Goal: Task Accomplishment & Management: Manage account settings

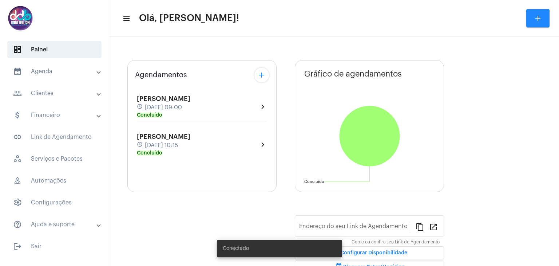
type input "[URL][DOMAIN_NAME]"
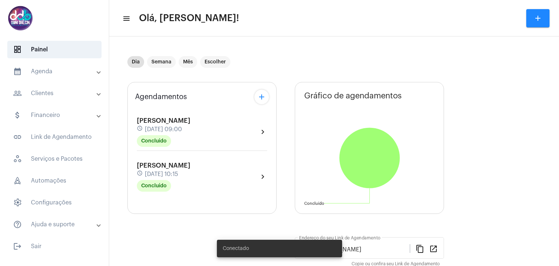
click at [38, 73] on mat-panel-title "calendar_month_outlined Agenda" at bounding box center [55, 71] width 84 height 9
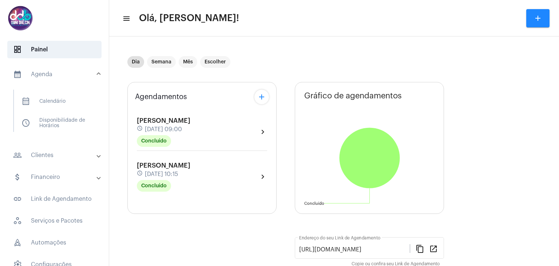
click at [53, 157] on mat-panel-title "people_outline Clientes" at bounding box center [55, 155] width 84 height 9
click at [66, 128] on span "people_outline Meus Clientes" at bounding box center [54, 124] width 77 height 17
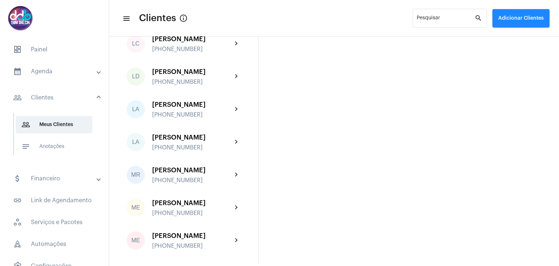
scroll to position [1164, 0]
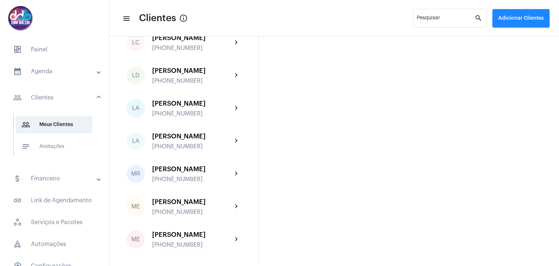
click at [43, 183] on mat-expansion-panel-header "attach_money Financeiro" at bounding box center [56, 177] width 104 height 17
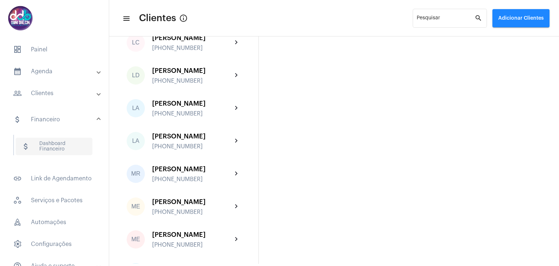
click at [49, 150] on span "attach_money Dashboard Financeiro" at bounding box center [54, 145] width 77 height 17
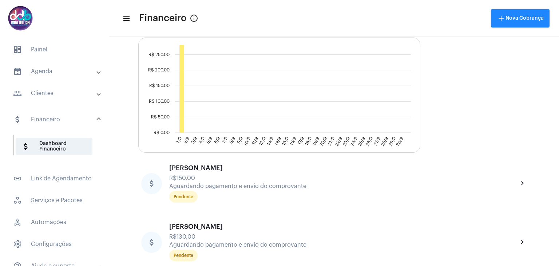
scroll to position [199, 0]
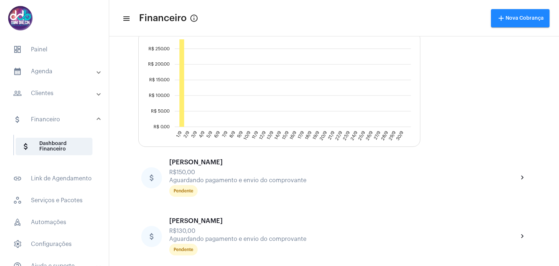
click at [53, 96] on mat-panel-title "people_outline Clientes" at bounding box center [55, 93] width 84 height 9
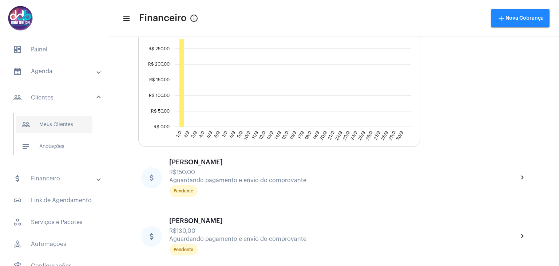
click at [57, 121] on span "people_outline Meus Clientes" at bounding box center [54, 124] width 77 height 17
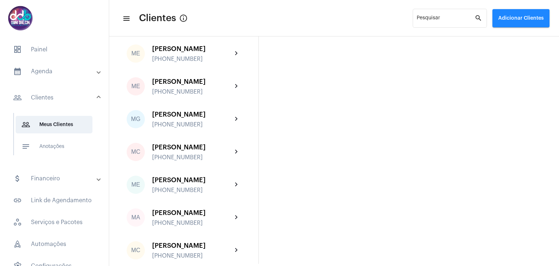
scroll to position [1273, 0]
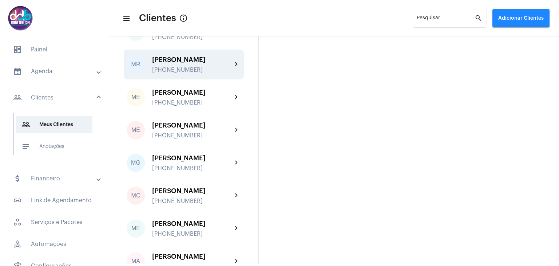
click at [182, 63] on div "[PERSON_NAME]" at bounding box center [192, 59] width 80 height 7
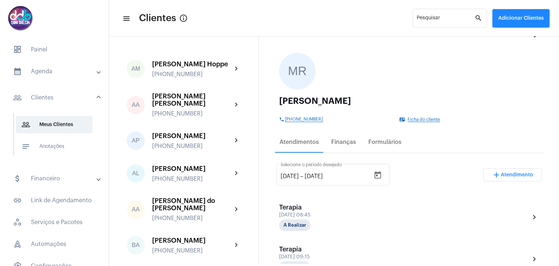
scroll to position [73, 0]
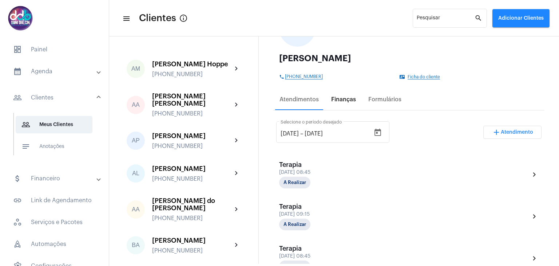
click at [344, 101] on div "Finanças" at bounding box center [343, 99] width 25 height 7
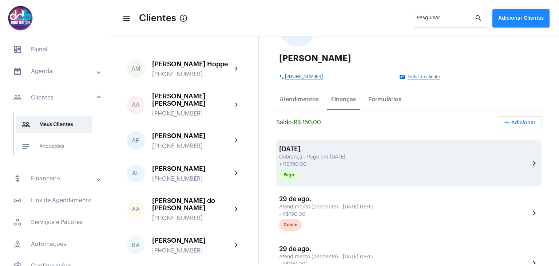
click at [530, 163] on mat-icon "chevron_right" at bounding box center [534, 163] width 9 height 9
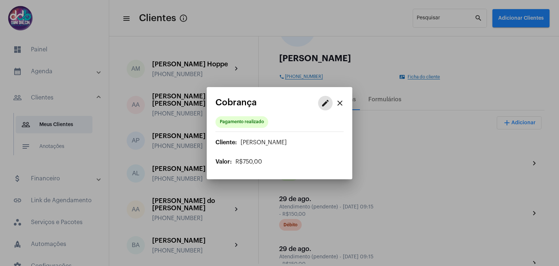
click at [329, 106] on mat-icon "edit" at bounding box center [325, 103] width 9 height 9
click at [296, 141] on button "edit Editar" at bounding box center [285, 140] width 91 height 15
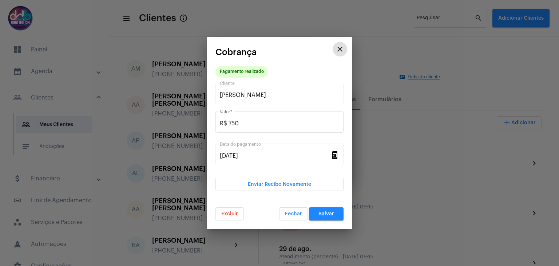
click at [236, 214] on span "Excluir" at bounding box center [229, 213] width 17 height 5
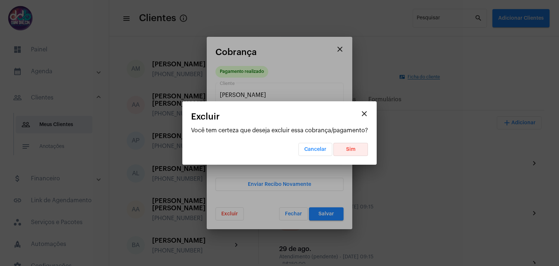
click at [352, 148] on span "Sim" at bounding box center [350, 149] width 9 height 5
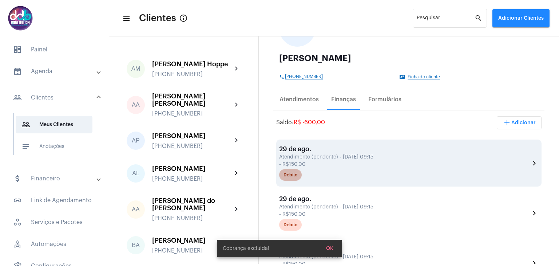
click at [408, 168] on div "Débito" at bounding box center [405, 174] width 254 height 15
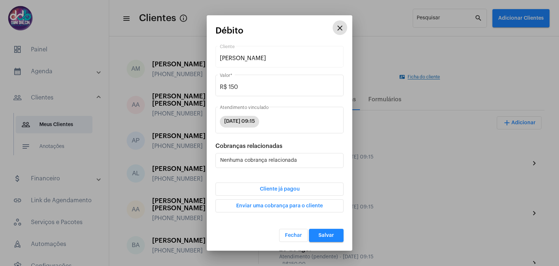
click at [309, 187] on button "Cliente já pagou" at bounding box center [279, 188] width 128 height 13
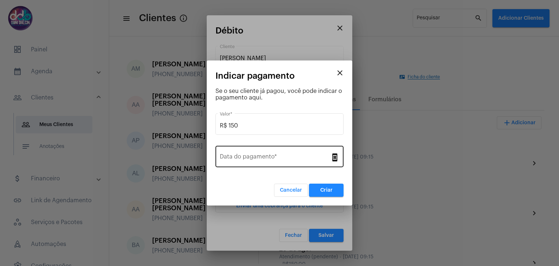
click at [300, 161] on div "Data do pagamento *" at bounding box center [275, 155] width 111 height 23
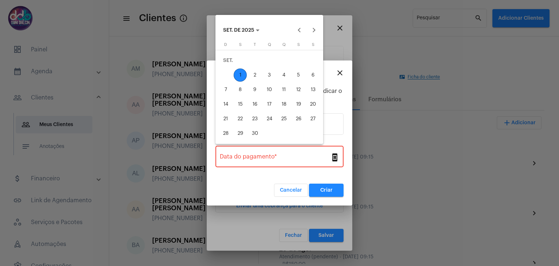
click at [240, 73] on div "1" at bounding box center [239, 74] width 13 height 13
type input "[DATE]"
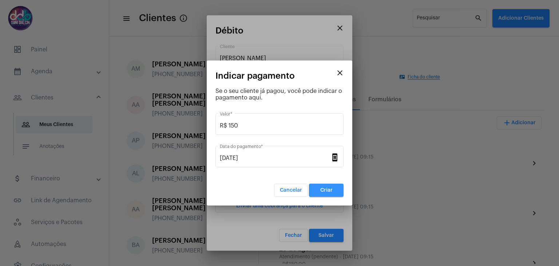
click at [324, 195] on button "Criar" at bounding box center [326, 189] width 35 height 13
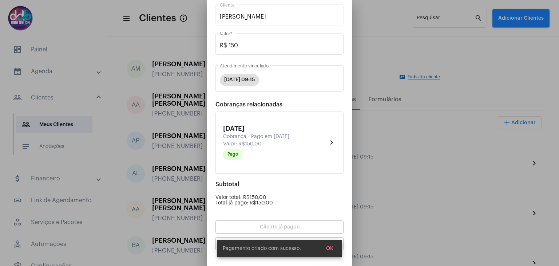
scroll to position [63, 0]
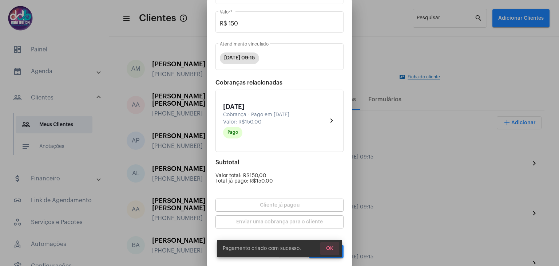
click at [326, 248] on span "OK" at bounding box center [329, 248] width 7 height 5
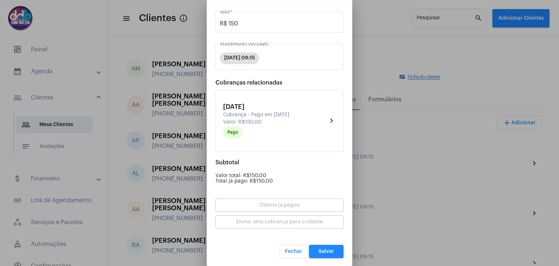
click at [327, 249] on span "Salvar" at bounding box center [326, 250] width 16 height 5
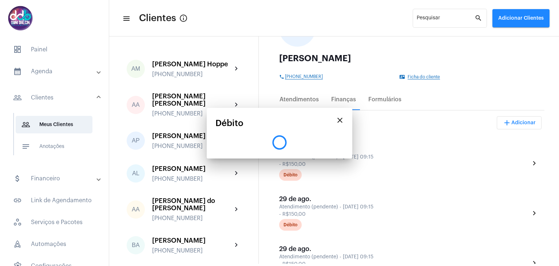
scroll to position [0, 0]
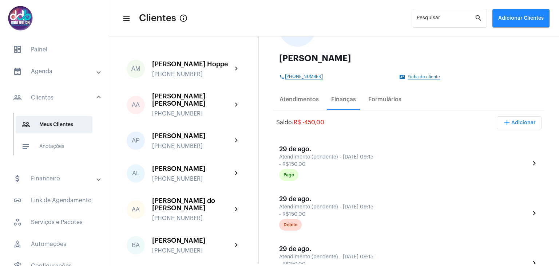
click at [52, 181] on mat-panel-title "attach_money Financeiro" at bounding box center [55, 178] width 84 height 9
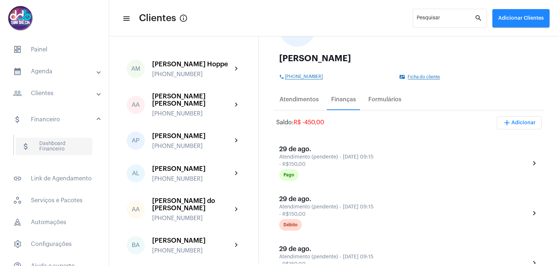
click at [55, 149] on span "attach_money Dashboard Financeiro" at bounding box center [54, 145] width 77 height 17
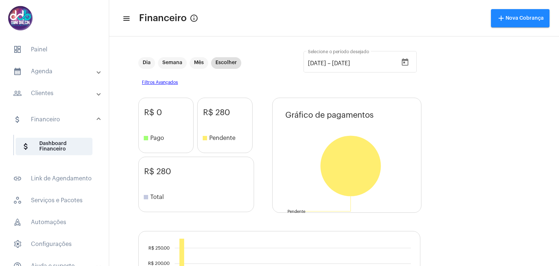
click at [49, 91] on mat-panel-title "people_outline Clientes" at bounding box center [55, 93] width 84 height 9
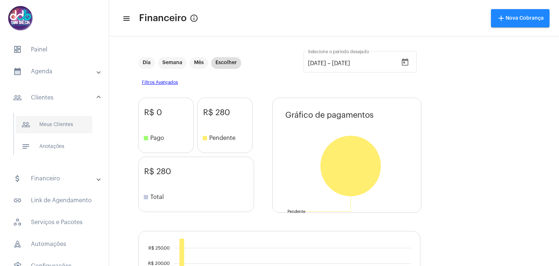
click at [51, 121] on span "people_outline Meus Clientes" at bounding box center [54, 124] width 77 height 17
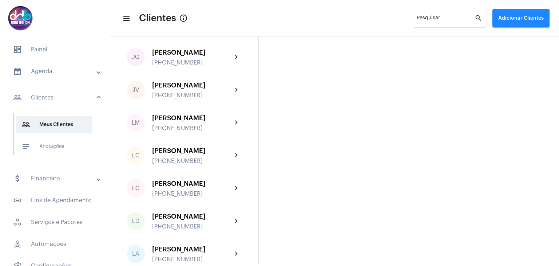
scroll to position [1237, 0]
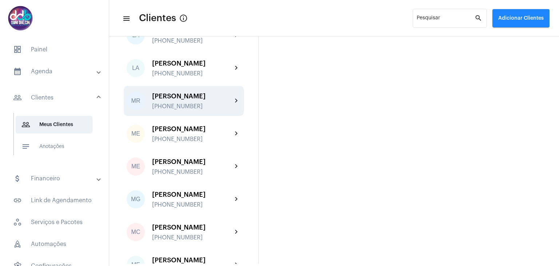
click at [199, 100] on div "[PERSON_NAME]" at bounding box center [192, 95] width 80 height 7
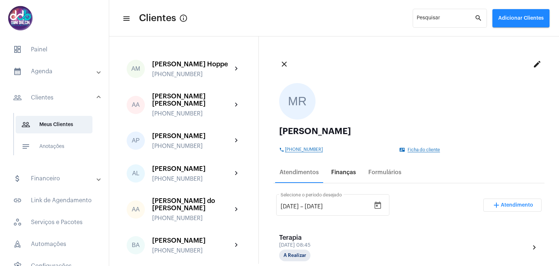
click at [340, 175] on div "Finanças" at bounding box center [343, 172] width 25 height 7
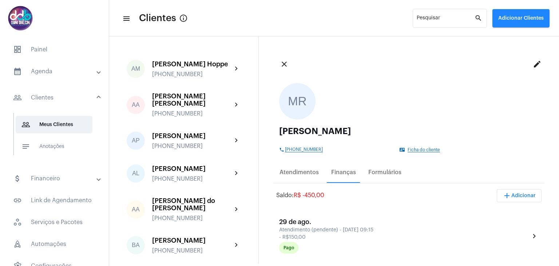
click at [510, 193] on span "add Adicionar" at bounding box center [518, 195] width 33 height 5
click at [489, 247] on span "all_inbox Pacote" at bounding box center [485, 250] width 28 height 13
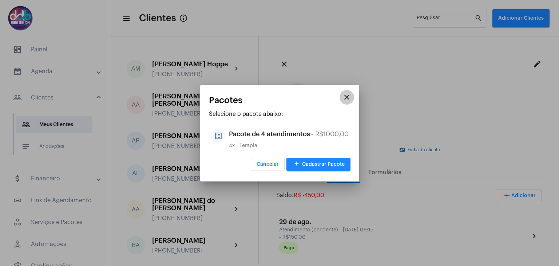
click at [351, 99] on mat-icon "close" at bounding box center [346, 97] width 9 height 9
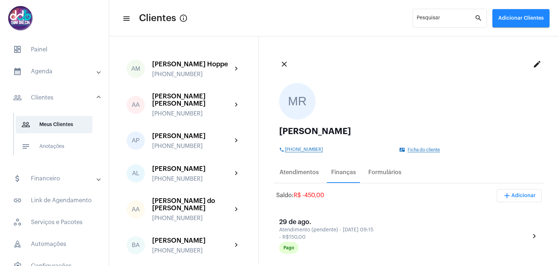
click at [516, 196] on span "add Adicionar" at bounding box center [518, 195] width 33 height 5
click at [490, 254] on span "all_inbox Pacote" at bounding box center [485, 250] width 28 height 13
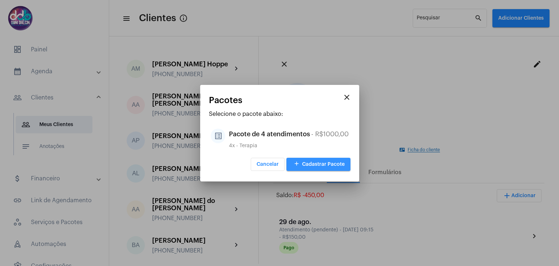
click at [336, 165] on span "add Cadastrar Pacote" at bounding box center [318, 163] width 52 height 5
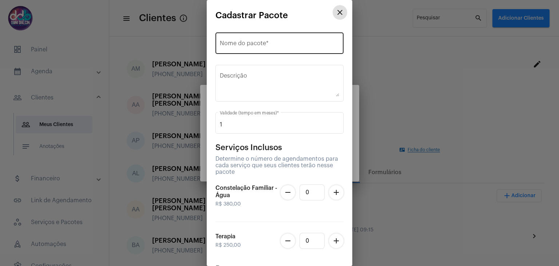
click at [252, 42] on input "Nome do pacote *" at bounding box center [279, 44] width 119 height 7
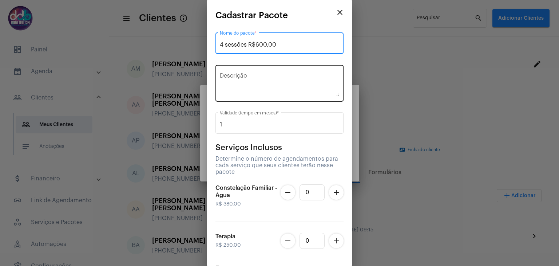
type input "4 sessões R$600,00"
click at [253, 73] on textarea "Descrição" at bounding box center [279, 84] width 119 height 23
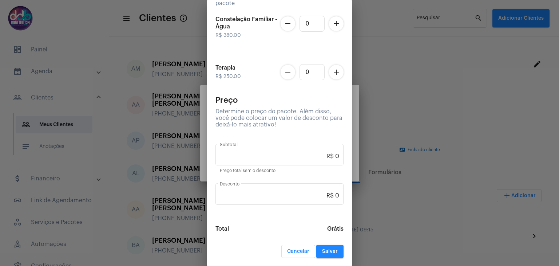
scroll to position [96, 0]
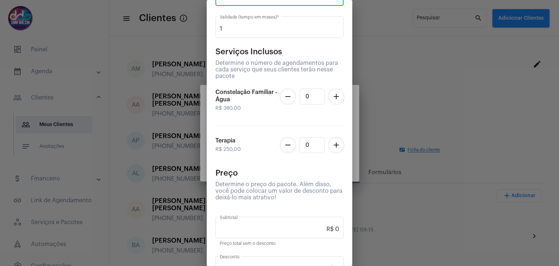
type textarea "Desconto de R$30,00 reais por sessão"
click at [283, 143] on mat-icon "remove" at bounding box center [287, 144] width 9 height 9
click at [333, 147] on mat-icon "add" at bounding box center [336, 144] width 9 height 9
type input "R$ 250"
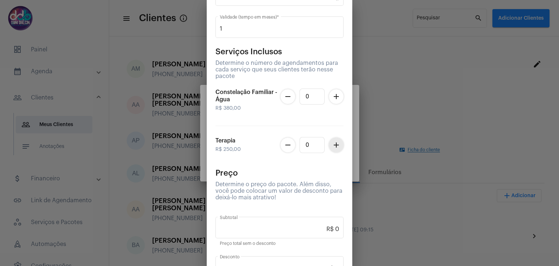
type input "1"
click at [333, 147] on mat-icon "add" at bounding box center [336, 144] width 9 height 9
type input "R$ 500"
type input "2"
click at [333, 147] on mat-icon "add" at bounding box center [336, 144] width 9 height 9
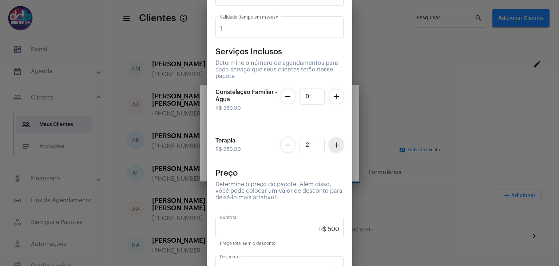
type input "R$ 750"
type input "3"
click at [333, 147] on mat-icon "add" at bounding box center [336, 144] width 9 height 9
type input "R$ 1 000"
type input "4"
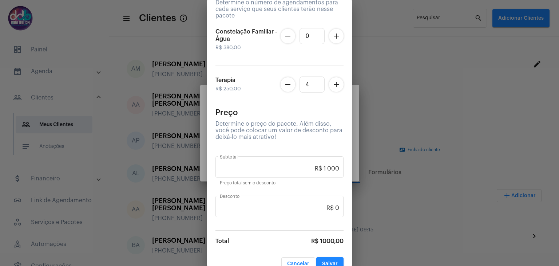
scroll to position [168, 0]
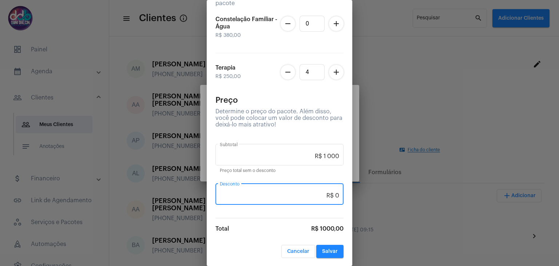
click at [327, 197] on input "R$ 0" at bounding box center [279, 195] width 119 height 7
type input "R$ 400"
click at [332, 247] on button "Salvar" at bounding box center [329, 250] width 27 height 13
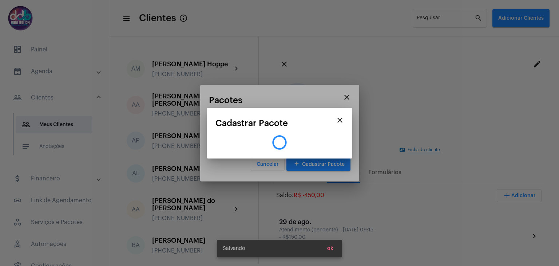
scroll to position [0, 0]
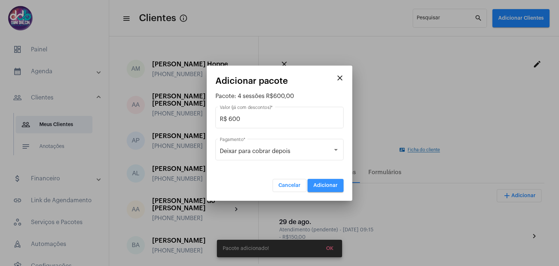
click at [327, 188] on button "Adicionar" at bounding box center [325, 185] width 36 height 13
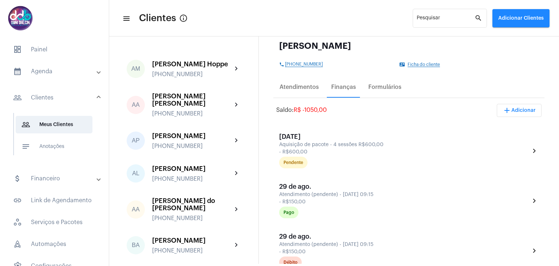
scroll to position [109, 0]
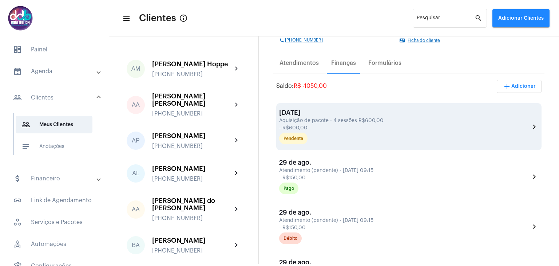
click at [431, 121] on div "Aquisição de pacote - 4 sessões R$600,00" at bounding box center [403, 120] width 249 height 5
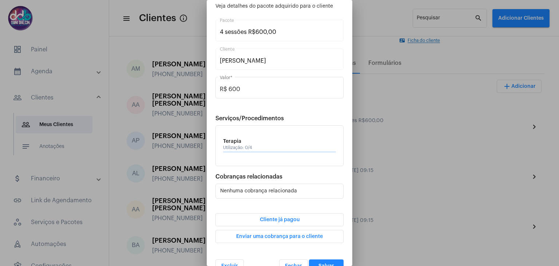
scroll to position [37, 0]
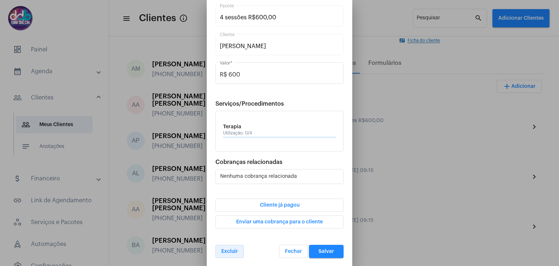
click at [238, 251] on button "Excluir" at bounding box center [229, 250] width 28 height 13
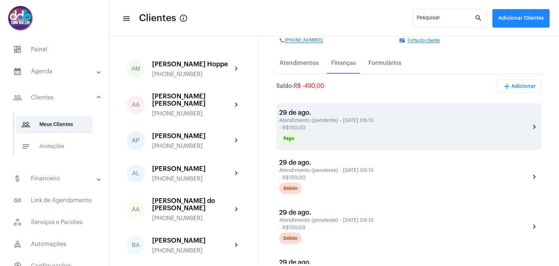
click at [524, 123] on div "[DATE] Atendimento (pendente) - [DATE] 09:15 - R$150,00 Pago" at bounding box center [404, 126] width 251 height 35
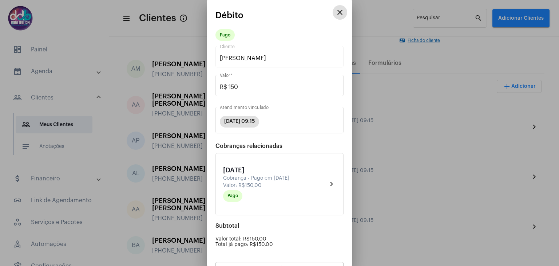
click at [337, 10] on mat-icon "close" at bounding box center [339, 12] width 9 height 9
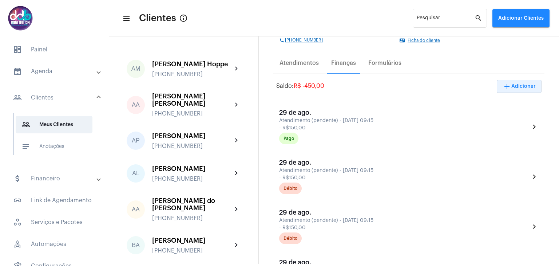
click at [528, 89] on button "add Adicionar" at bounding box center [518, 86] width 45 height 13
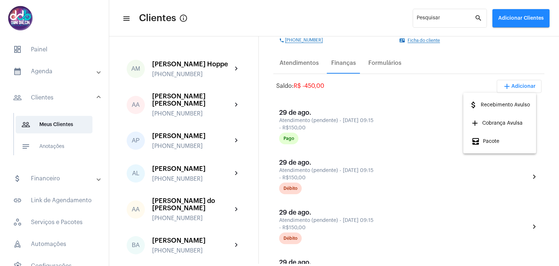
click at [514, 105] on span "attach_money Recebimento Avulso" at bounding box center [499, 104] width 61 height 13
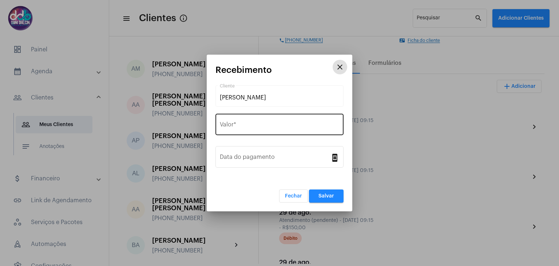
click at [241, 127] on input "Valor *" at bounding box center [279, 126] width 119 height 7
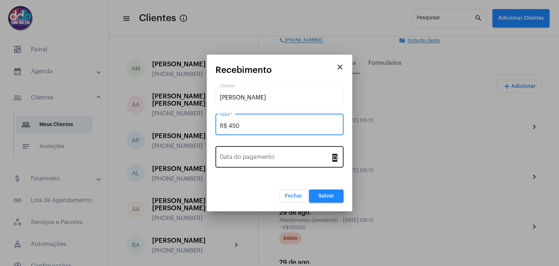
type input "R$ 450"
click at [243, 151] on div "Data do pagamento" at bounding box center [275, 155] width 111 height 23
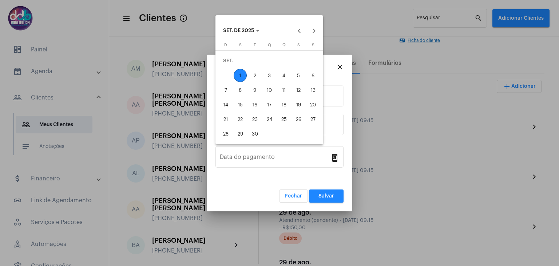
click at [240, 75] on div "1" at bounding box center [239, 75] width 13 height 13
type input "[DATE]"
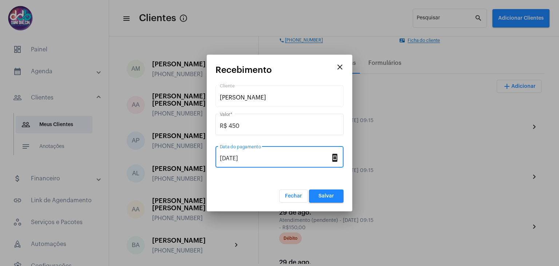
click at [326, 196] on span "Salvar" at bounding box center [326, 195] width 16 height 5
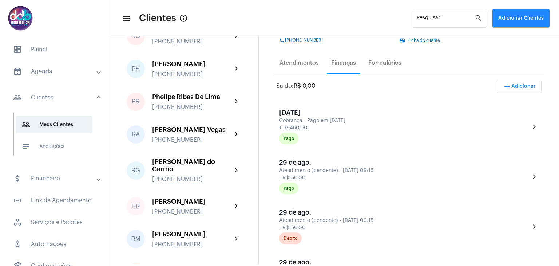
scroll to position [1673, 0]
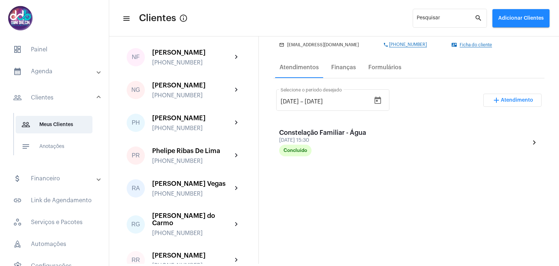
scroll to position [109, 0]
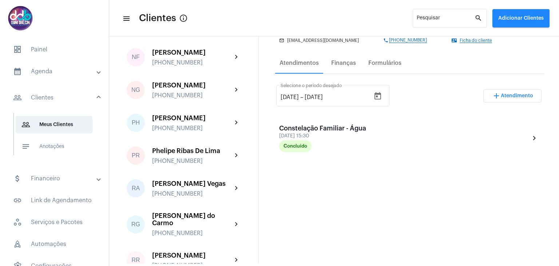
click at [337, 53] on div "Atendimentos Finanças Formulários" at bounding box center [408, 62] width 271 height 21
click at [343, 66] on div "Finanças" at bounding box center [343, 63] width 25 height 7
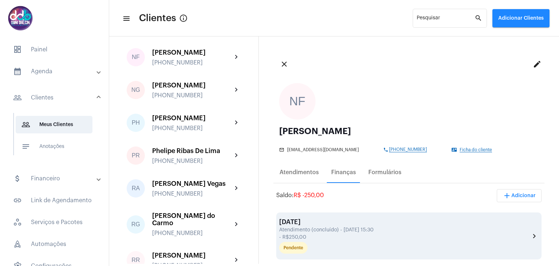
click at [372, 230] on div "Atendimento (concluído) - [DATE] 15:30" at bounding box center [403, 229] width 249 height 5
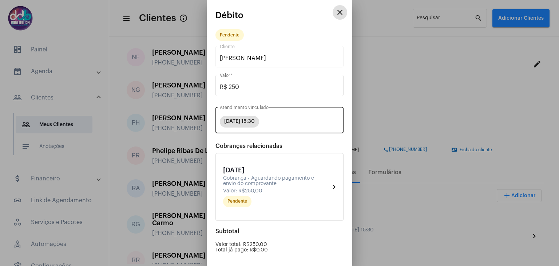
scroll to position [69, 0]
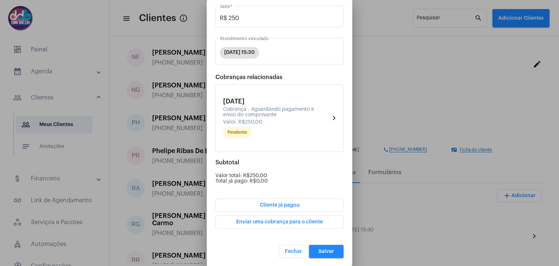
click at [297, 206] on button "Cliente já pagou" at bounding box center [279, 204] width 128 height 13
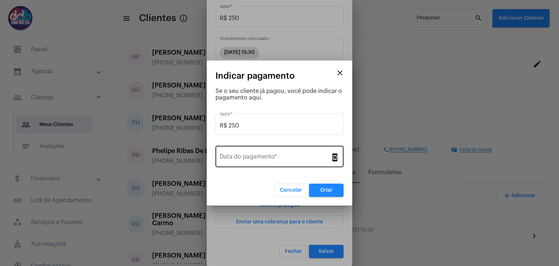
click at [274, 151] on div "Data do pagamento *" at bounding box center [275, 155] width 111 height 23
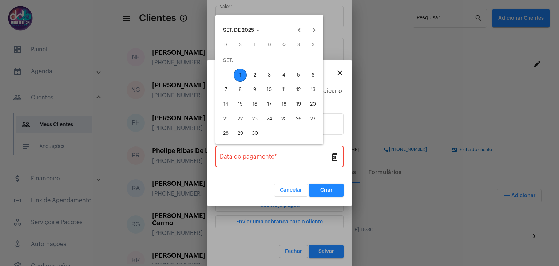
click at [241, 76] on div "1" at bounding box center [239, 74] width 13 height 13
type input "[DATE]"
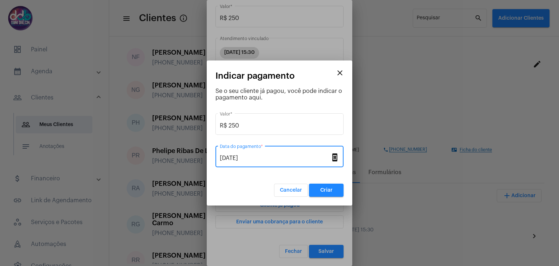
click at [333, 189] on button "Criar" at bounding box center [326, 189] width 35 height 13
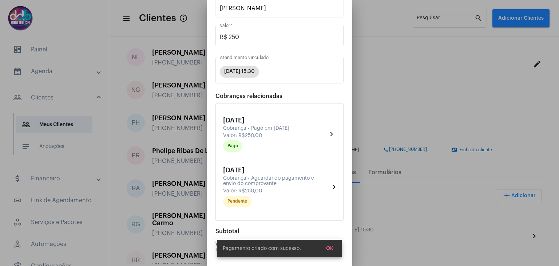
scroll to position [118, 0]
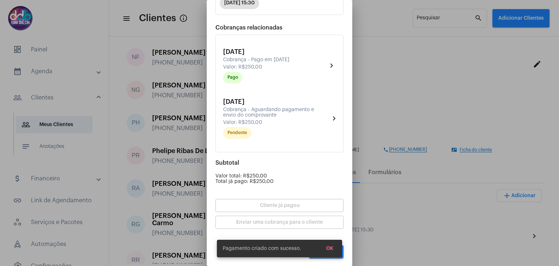
click at [331, 251] on button "OK" at bounding box center [329, 247] width 19 height 13
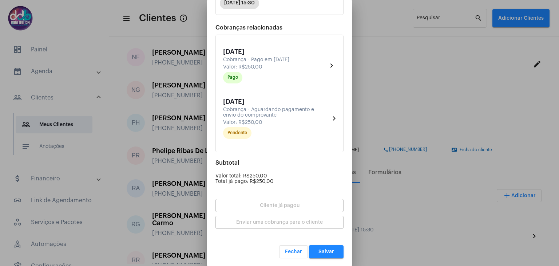
click at [328, 251] on button "Salvar" at bounding box center [326, 251] width 35 height 13
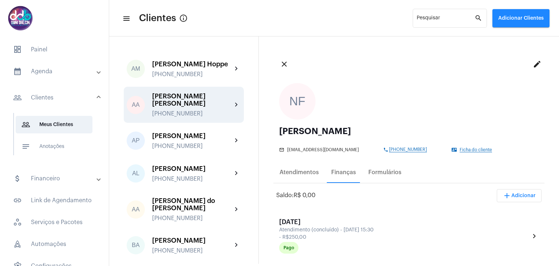
click at [183, 107] on div "[PERSON_NAME] [PERSON_NAME]" at bounding box center [192, 99] width 80 height 15
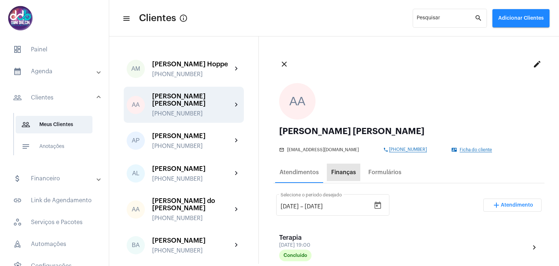
click at [339, 175] on div "Finanças" at bounding box center [343, 172] width 25 height 7
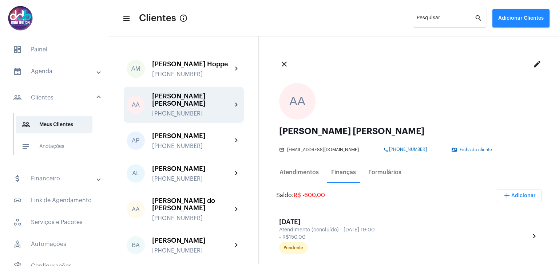
click at [516, 198] on button "add Adicionar" at bounding box center [518, 195] width 45 height 13
click at [506, 211] on span "attach_money Recebimento Avulso" at bounding box center [499, 213] width 61 height 13
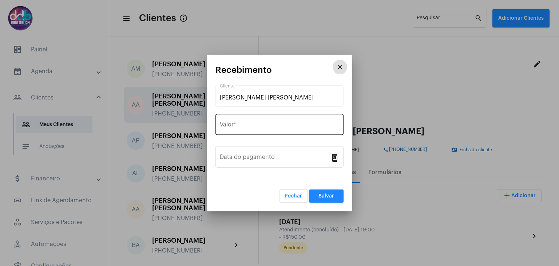
click at [236, 127] on input "Valor *" at bounding box center [279, 126] width 119 height 7
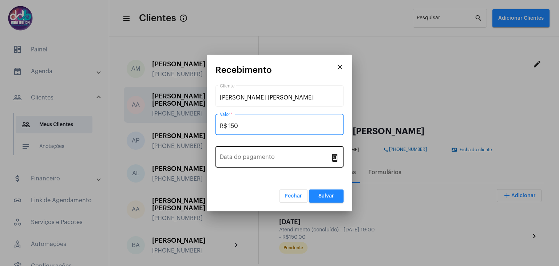
type input "R$ 150"
click at [281, 161] on input "Data do pagamento" at bounding box center [275, 158] width 111 height 7
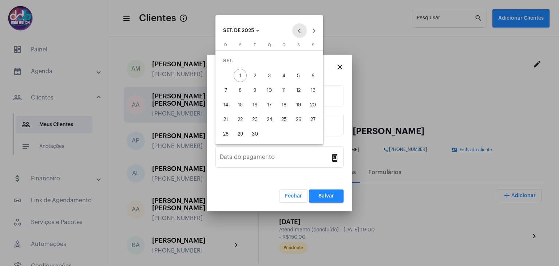
click at [298, 30] on button "Previous month" at bounding box center [299, 30] width 15 height 15
click at [292, 119] on div "29" at bounding box center [298, 118] width 13 height 13
type input "[DATE]"
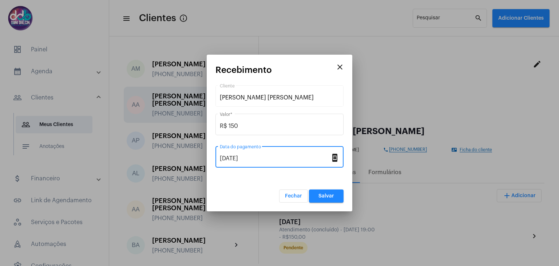
click at [319, 197] on span "Salvar" at bounding box center [326, 195] width 16 height 5
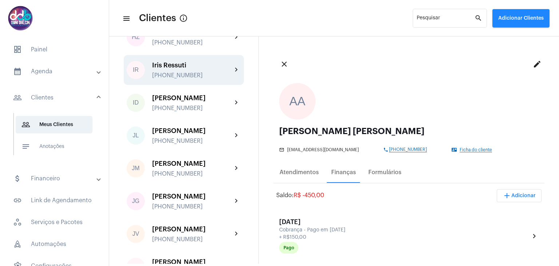
scroll to position [837, 0]
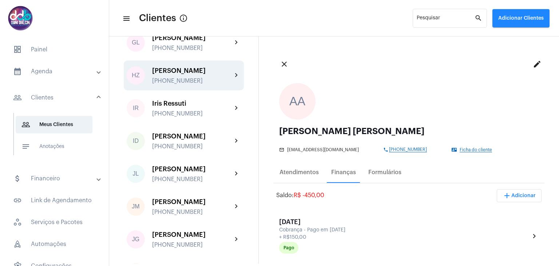
click at [195, 74] on div "[PERSON_NAME]" at bounding box center [192, 70] width 80 height 7
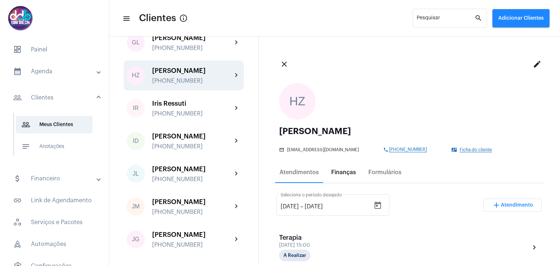
click at [348, 173] on div "Finanças" at bounding box center [343, 172] width 25 height 7
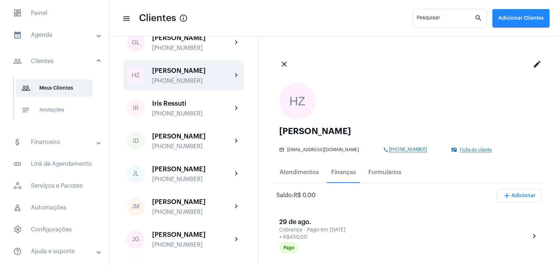
click at [52, 143] on mat-panel-title "attach_money Financeiro" at bounding box center [55, 141] width 84 height 9
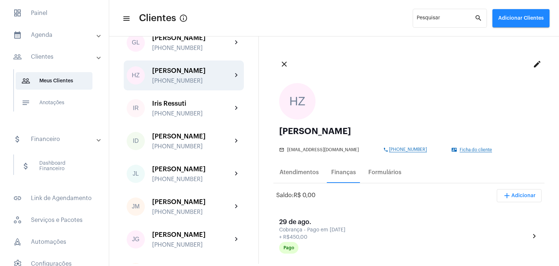
scroll to position [35, 0]
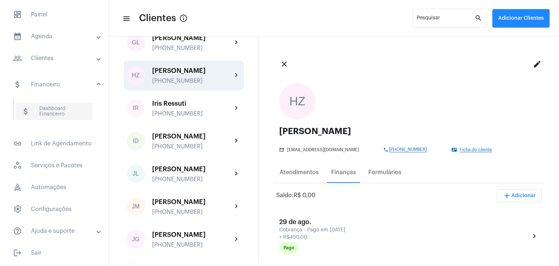
click at [68, 115] on span "attach_money Dashboard Financeiro" at bounding box center [54, 111] width 77 height 17
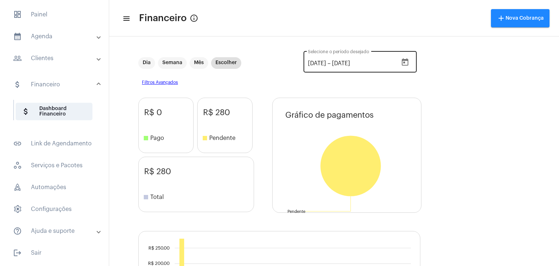
click at [308, 64] on input "[DATE]" at bounding box center [317, 63] width 18 height 7
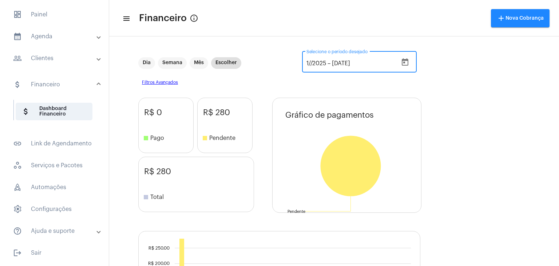
type input "[DATE]"
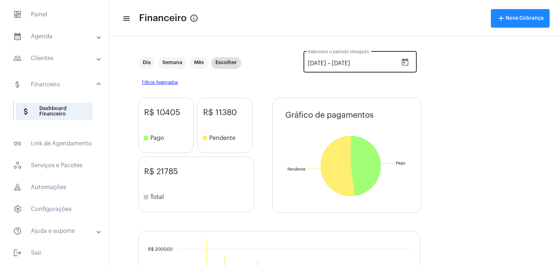
click at [343, 61] on input "[DATE]" at bounding box center [354, 63] width 44 height 7
type input "[DATE]"
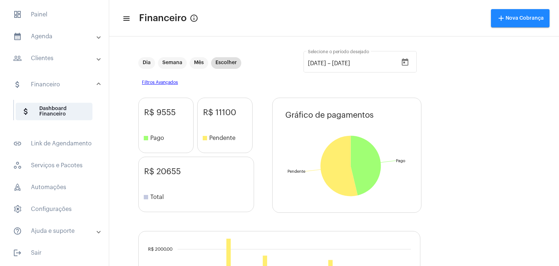
click at [48, 55] on mat-panel-title "people_outline Clientes" at bounding box center [55, 58] width 84 height 9
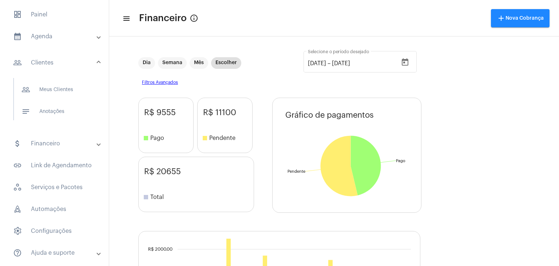
click at [65, 41] on mat-expansion-panel-header "calendar_month_outlined Agenda" at bounding box center [56, 36] width 104 height 17
click at [78, 79] on span "schedule Disponibilidade de Horários" at bounding box center [54, 87] width 77 height 17
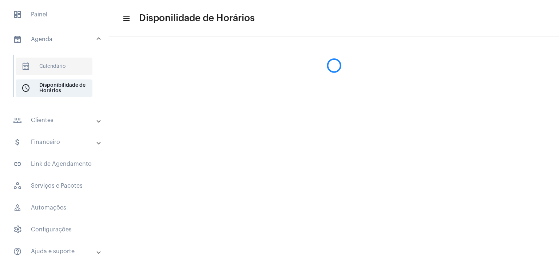
click at [73, 68] on span "calendar_month_outlined Calendário" at bounding box center [54, 65] width 77 height 17
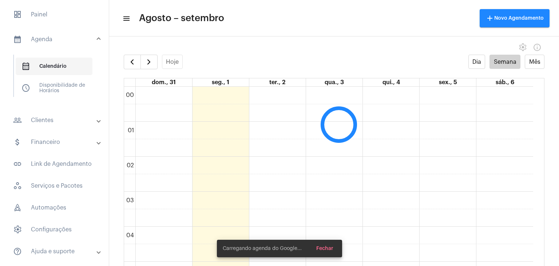
scroll to position [210, 0]
click at [57, 88] on span "schedule Disponibilidade de Horários" at bounding box center [54, 87] width 77 height 17
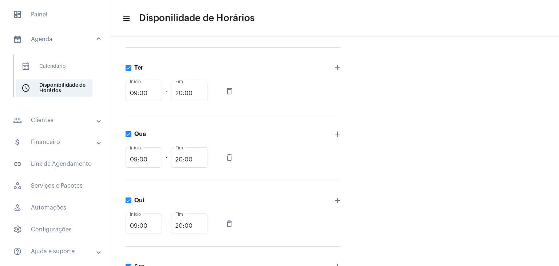
scroll to position [218, 0]
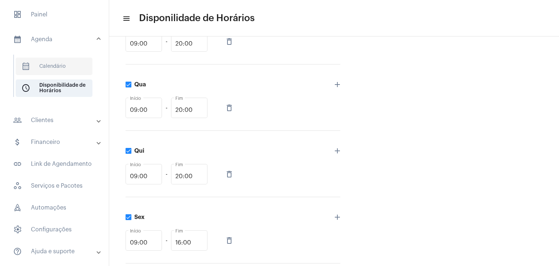
click at [50, 63] on span "calendar_month_outlined Calendário" at bounding box center [54, 65] width 77 height 17
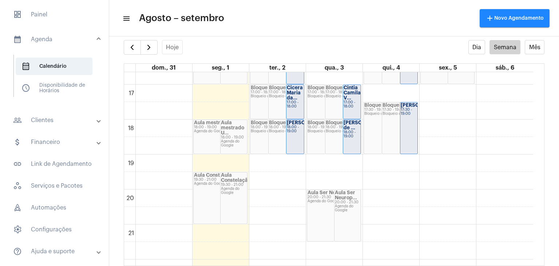
scroll to position [537, 0]
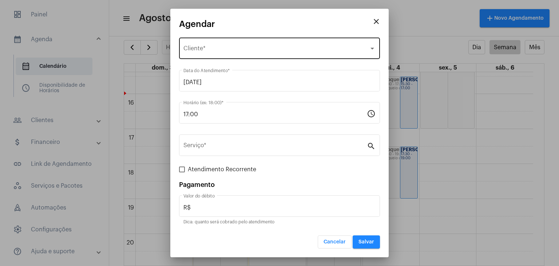
click at [209, 48] on span "Selecione o Cliente" at bounding box center [275, 50] width 185 height 7
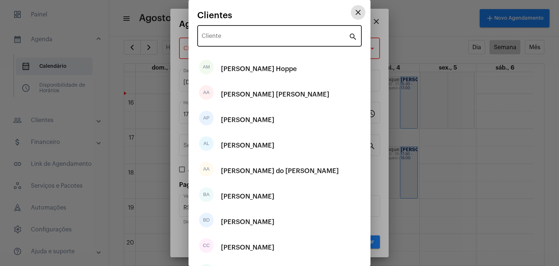
click at [217, 35] on input "Cliente" at bounding box center [274, 37] width 147 height 7
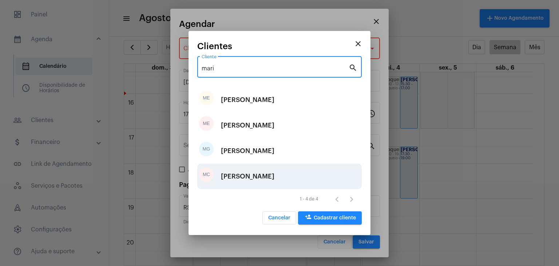
type input "mari"
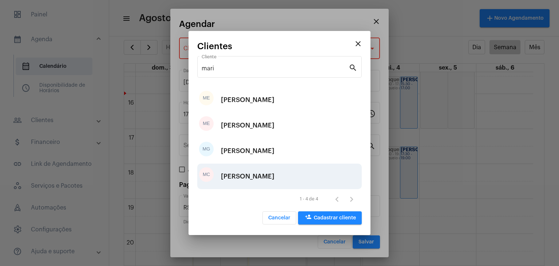
click at [266, 175] on div "[PERSON_NAME]" at bounding box center [247, 176] width 53 height 22
type input "R$ 100"
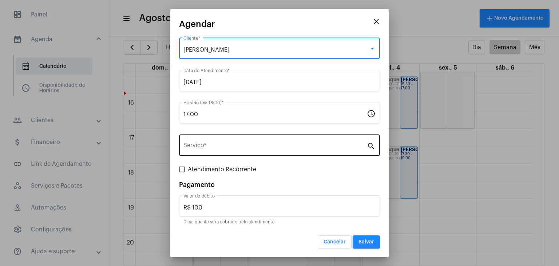
click at [218, 140] on div "Serviço *" at bounding box center [274, 144] width 183 height 23
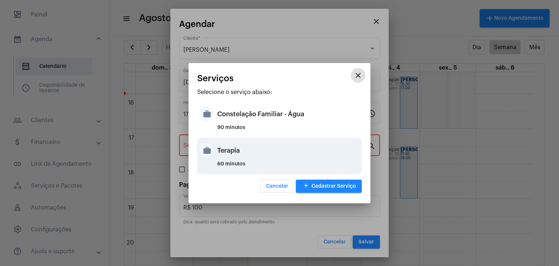
click at [233, 148] on div "Terapia" at bounding box center [288, 150] width 143 height 22
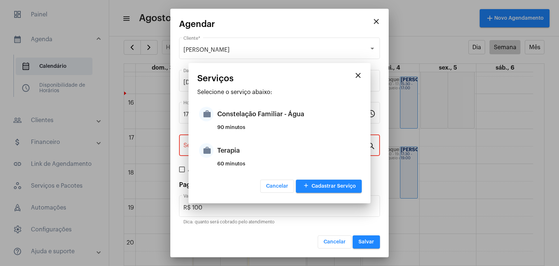
type input "Terapia"
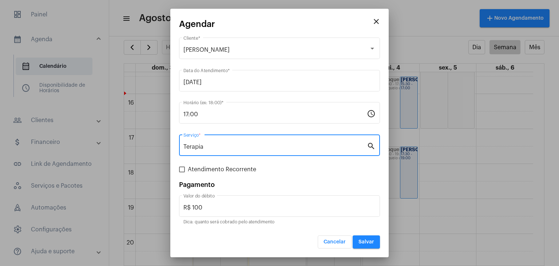
click at [367, 239] on span "Salvar" at bounding box center [366, 241] width 16 height 5
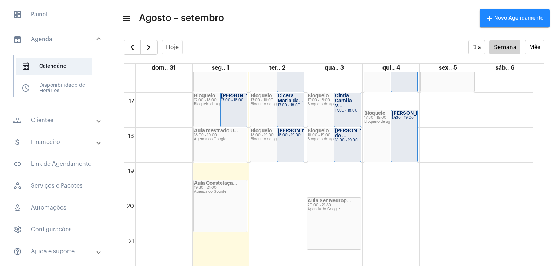
scroll to position [428, 0]
